Goal: Transaction & Acquisition: Download file/media

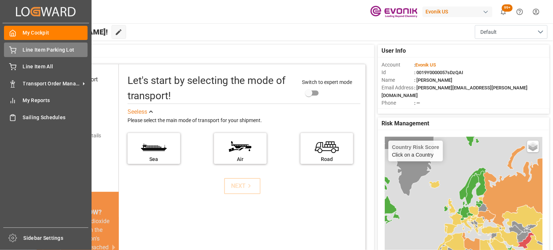
click at [45, 50] on span "Line Item Parking Lot" at bounding box center [55, 50] width 65 height 8
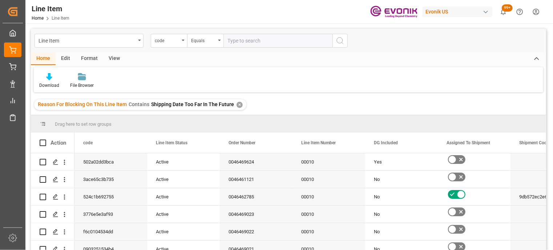
click at [237, 103] on div "✕" at bounding box center [239, 105] width 6 height 6
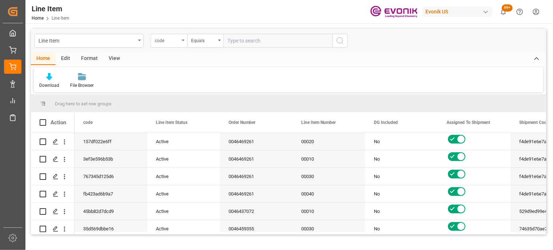
click at [173, 41] on div "code" at bounding box center [167, 40] width 25 height 8
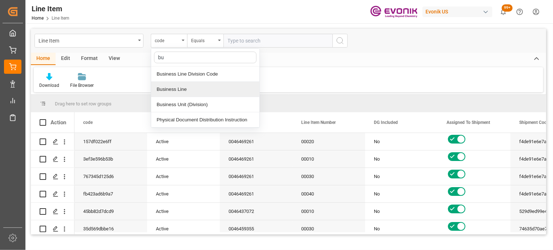
type input "bus"
click at [197, 90] on div "Business Line" at bounding box center [205, 89] width 108 height 15
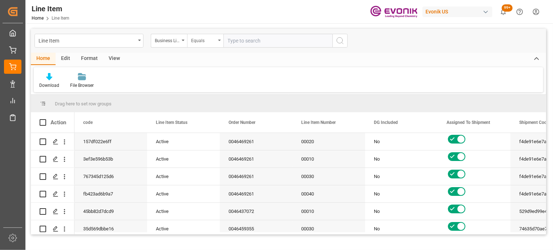
click at [212, 44] on div "Equals" at bounding box center [205, 41] width 36 height 14
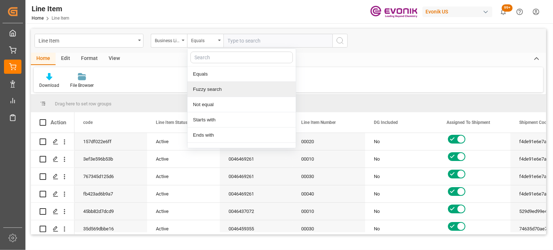
click at [209, 93] on div "Fuzzy search" at bounding box center [241, 89] width 108 height 15
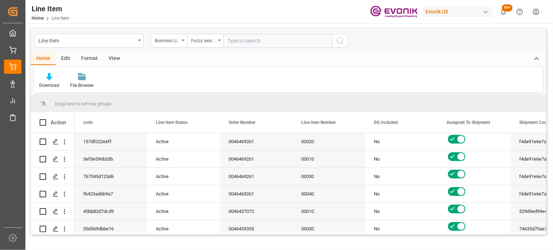
click at [252, 45] on input "text" at bounding box center [277, 41] width 109 height 14
type input "inter"
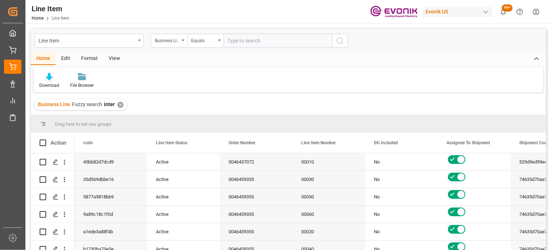
click at [52, 81] on div "Download" at bounding box center [49, 81] width 31 height 16
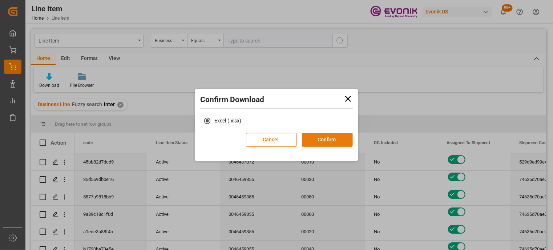
click at [331, 145] on button "Confirm" at bounding box center [327, 140] width 51 height 14
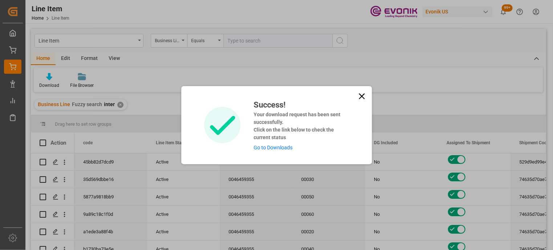
click at [362, 99] on icon at bounding box center [362, 96] width 10 height 10
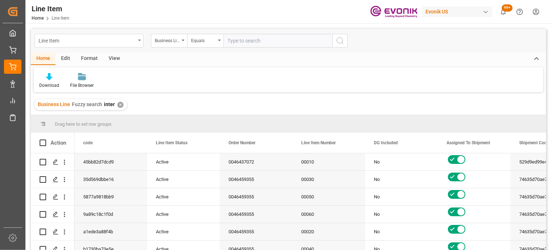
click at [138, 45] on div "Line Item" at bounding box center [88, 41] width 109 height 14
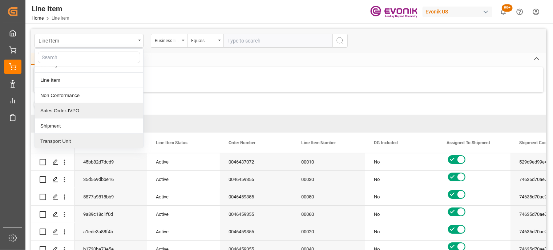
scroll to position [18, 0]
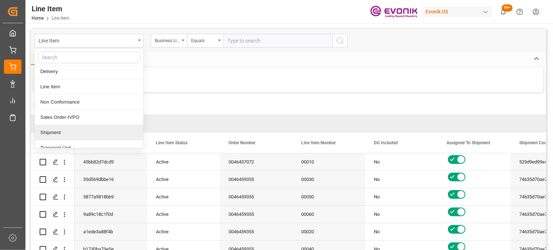
click at [112, 131] on div "Shipment" at bounding box center [89, 132] width 108 height 15
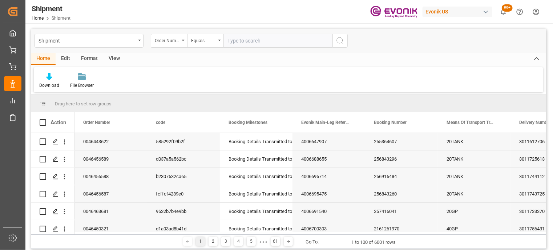
click at [182, 44] on div "Order Number" at bounding box center [169, 41] width 36 height 14
type input "bus"
click at [177, 69] on div "Business Line" at bounding box center [205, 73] width 108 height 15
click at [199, 42] on div "Equals" at bounding box center [203, 40] width 25 height 8
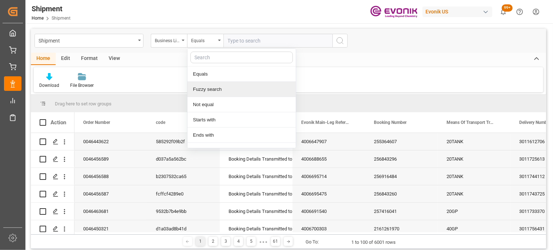
click at [209, 94] on div "Fuzzy search" at bounding box center [241, 89] width 108 height 15
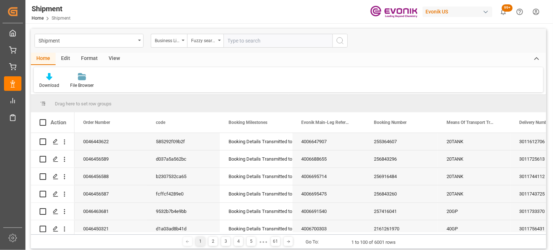
click at [247, 37] on input "text" at bounding box center [277, 41] width 109 height 14
type input "inter"
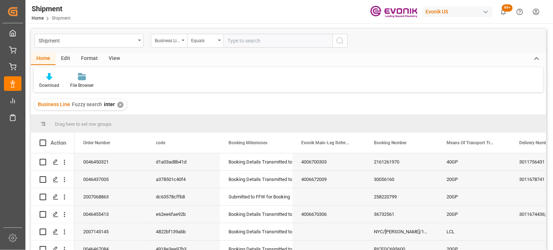
click at [121, 56] on div "View" at bounding box center [114, 59] width 22 height 12
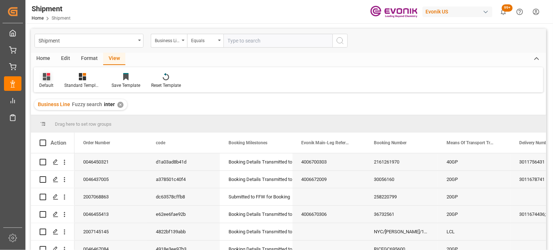
click at [44, 78] on icon at bounding box center [46, 76] width 7 height 7
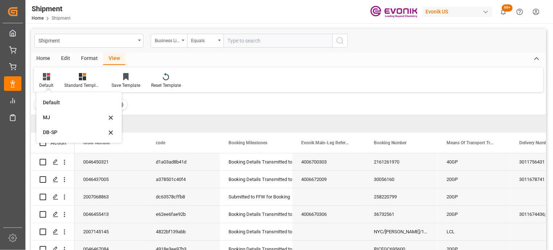
click at [38, 54] on div "Home" at bounding box center [43, 59] width 25 height 12
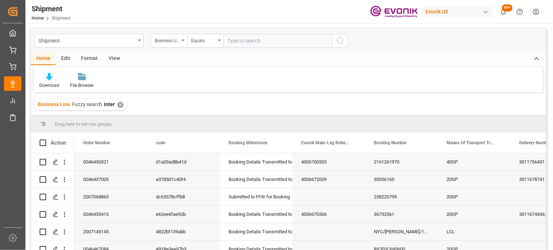
click at [50, 80] on icon at bounding box center [49, 76] width 6 height 7
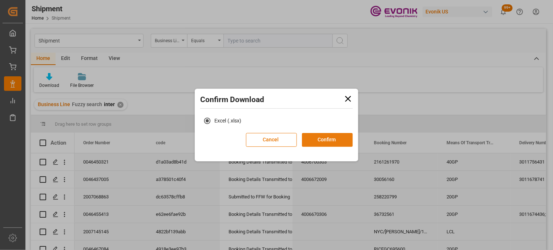
click at [328, 136] on button "Confirm" at bounding box center [327, 140] width 51 height 14
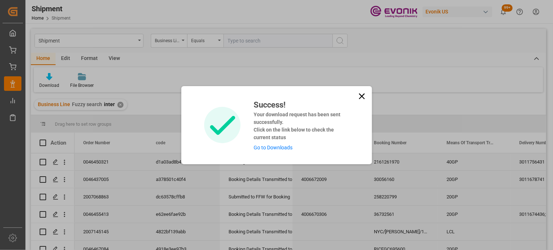
click at [362, 94] on icon at bounding box center [362, 96] width 10 height 10
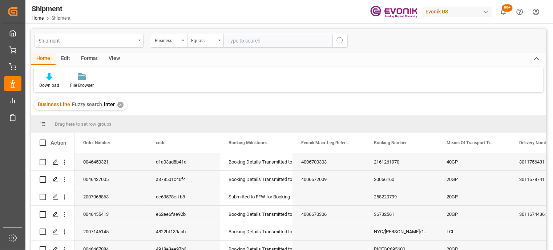
click at [136, 40] on div "Shipment" at bounding box center [88, 41] width 109 height 14
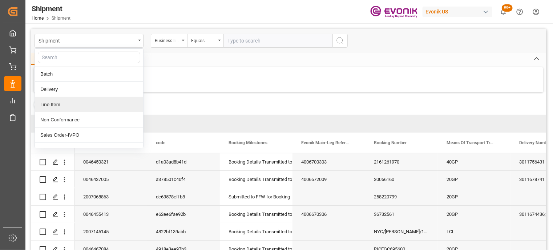
click at [86, 101] on div "Line Item" at bounding box center [89, 104] width 108 height 15
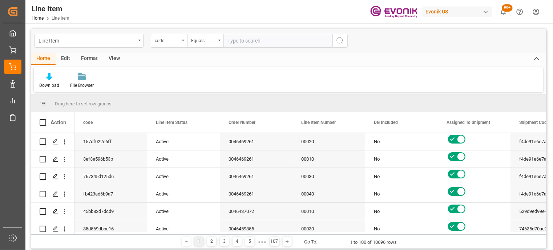
click at [182, 42] on div "code" at bounding box center [169, 41] width 36 height 14
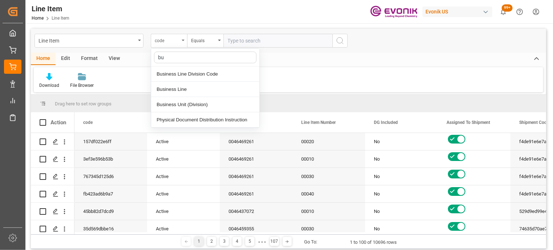
type input "bus"
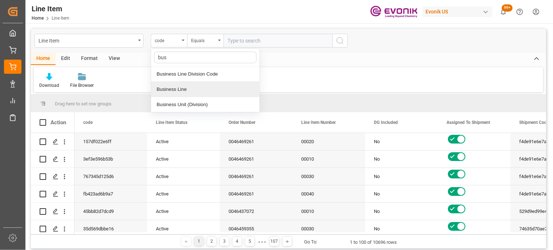
click at [180, 90] on div "Business Line" at bounding box center [205, 89] width 108 height 15
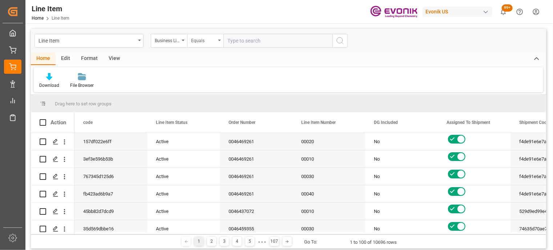
click at [203, 42] on div "Equals" at bounding box center [203, 40] width 25 height 8
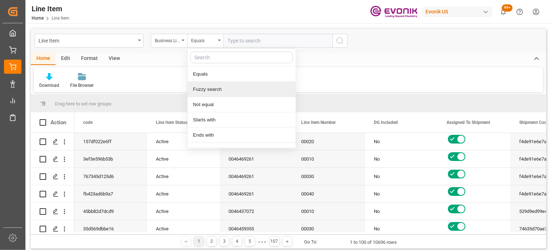
click at [204, 95] on div "Fuzzy search" at bounding box center [241, 89] width 108 height 15
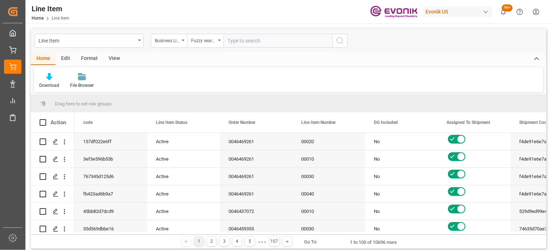
click at [250, 36] on input "text" at bounding box center [277, 41] width 109 height 14
type input "inter"
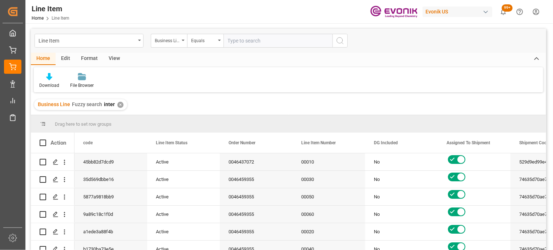
click at [117, 59] on div "View" at bounding box center [114, 59] width 22 height 12
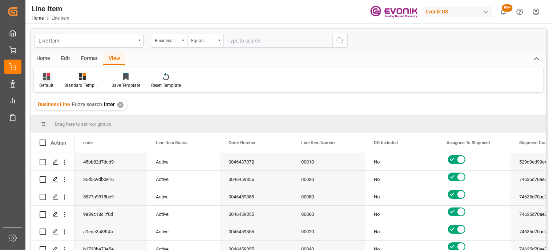
click at [53, 77] on div "Default" at bounding box center [46, 81] width 25 height 16
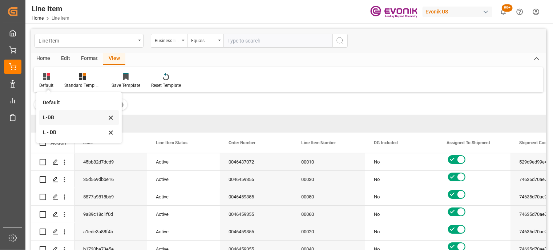
click at [66, 121] on div "L-DB" at bounding box center [75, 118] width 64 height 8
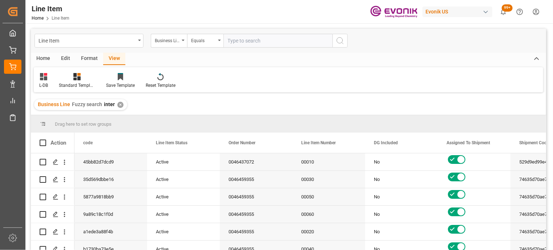
click at [40, 56] on div "Home" at bounding box center [43, 59] width 25 height 12
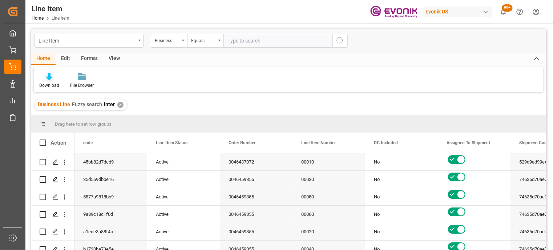
click at [49, 85] on div "Download" at bounding box center [49, 85] width 20 height 7
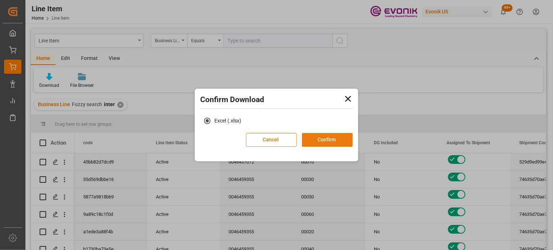
click at [324, 135] on button "Confirm" at bounding box center [327, 140] width 51 height 14
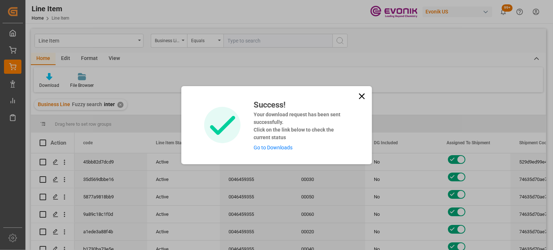
click at [365, 92] on icon at bounding box center [362, 96] width 10 height 10
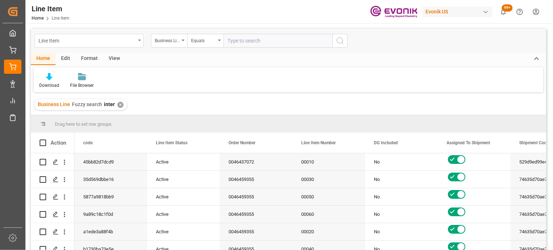
drag, startPoint x: 147, startPoint y: 44, endPoint x: 137, endPoint y: 39, distance: 11.2
click at [137, 39] on div "Line Item Business Line Equals" at bounding box center [190, 41] width 313 height 14
click at [137, 39] on div "Line Item" at bounding box center [88, 41] width 109 height 14
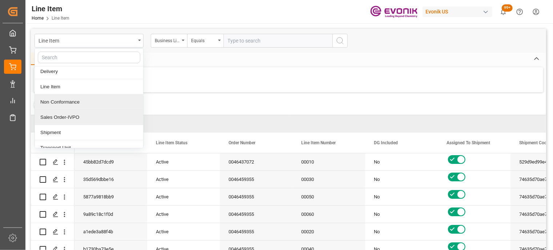
scroll to position [24, 0]
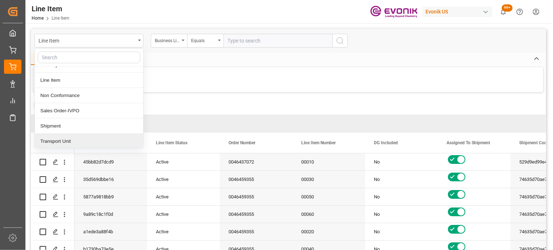
click at [103, 141] on div "Transport Unit" at bounding box center [89, 141] width 108 height 15
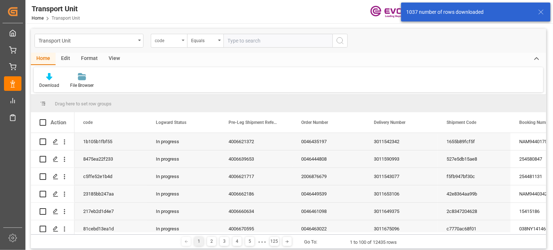
click at [179, 41] on div "code" at bounding box center [167, 40] width 25 height 8
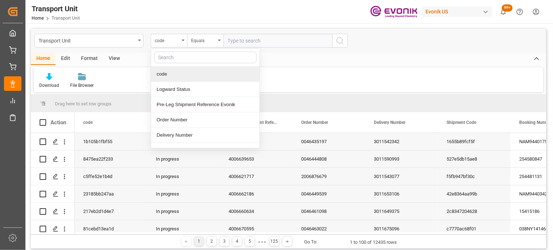
click at [114, 58] on div "View" at bounding box center [114, 59] width 22 height 12
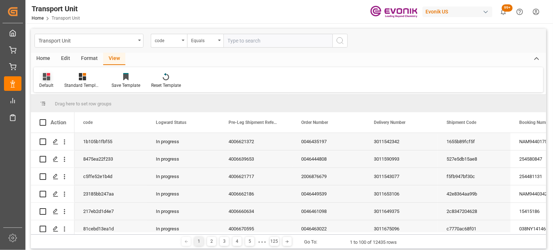
click at [51, 79] on div at bounding box center [46, 77] width 14 height 8
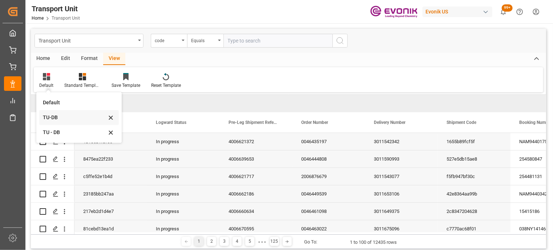
click at [62, 121] on div "TU-DB" at bounding box center [75, 118] width 64 height 8
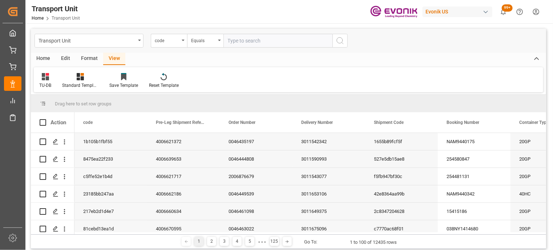
click at [46, 56] on div "Home" at bounding box center [43, 59] width 25 height 12
drag, startPoint x: 52, startPoint y: 89, endPoint x: 49, endPoint y: 82, distance: 7.5
click at [49, 82] on div "Download File Browser" at bounding box center [288, 79] width 509 height 25
click at [49, 82] on div "Download" at bounding box center [49, 85] width 20 height 7
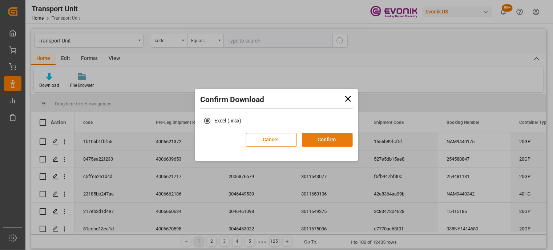
click at [337, 142] on button "Confirm" at bounding box center [327, 140] width 51 height 14
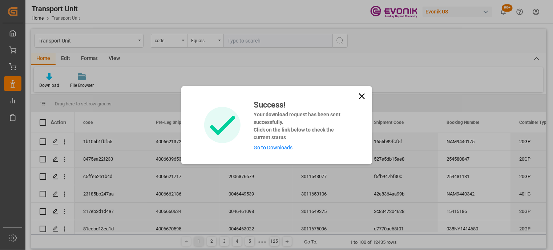
click at [281, 149] on link "Go to Downloads" at bounding box center [272, 147] width 39 height 6
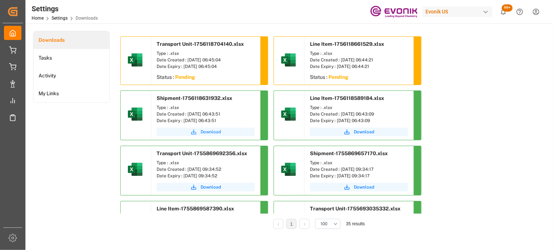
click at [208, 133] on span "Download" at bounding box center [210, 132] width 20 height 7
click at [87, 62] on li "Tasks" at bounding box center [71, 58] width 76 height 18
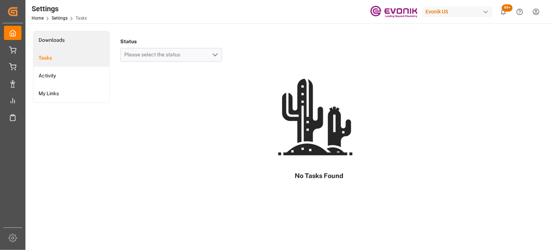
click at [88, 42] on li "Downloads" at bounding box center [71, 40] width 76 height 18
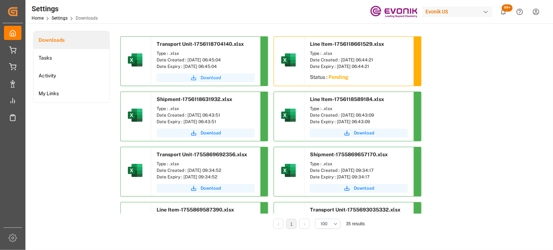
click at [207, 77] on span "Download" at bounding box center [210, 77] width 20 height 7
click at [67, 59] on li "Tasks" at bounding box center [71, 58] width 76 height 18
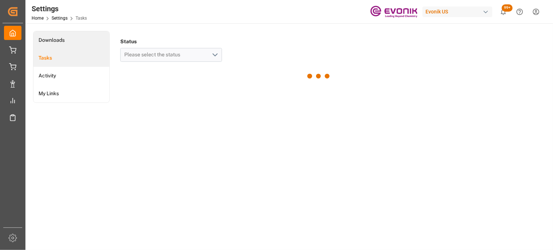
click at [78, 36] on li "Downloads" at bounding box center [71, 40] width 76 height 18
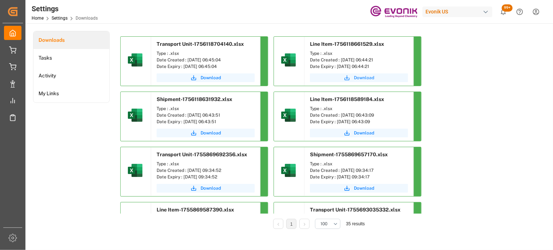
drag, startPoint x: 359, startPoint y: 84, endPoint x: 360, endPoint y: 78, distance: 5.9
click at [360, 78] on div "Download" at bounding box center [358, 79] width 109 height 14
click at [360, 78] on span "Download" at bounding box center [364, 77] width 20 height 7
